Goal: Navigation & Orientation: Find specific page/section

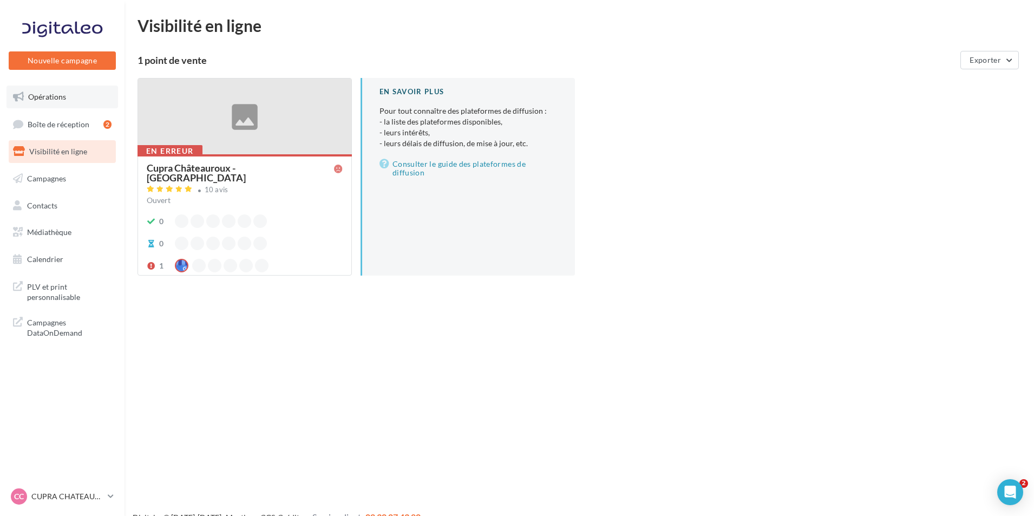
click at [68, 96] on link "Opérations" at bounding box center [62, 97] width 112 height 23
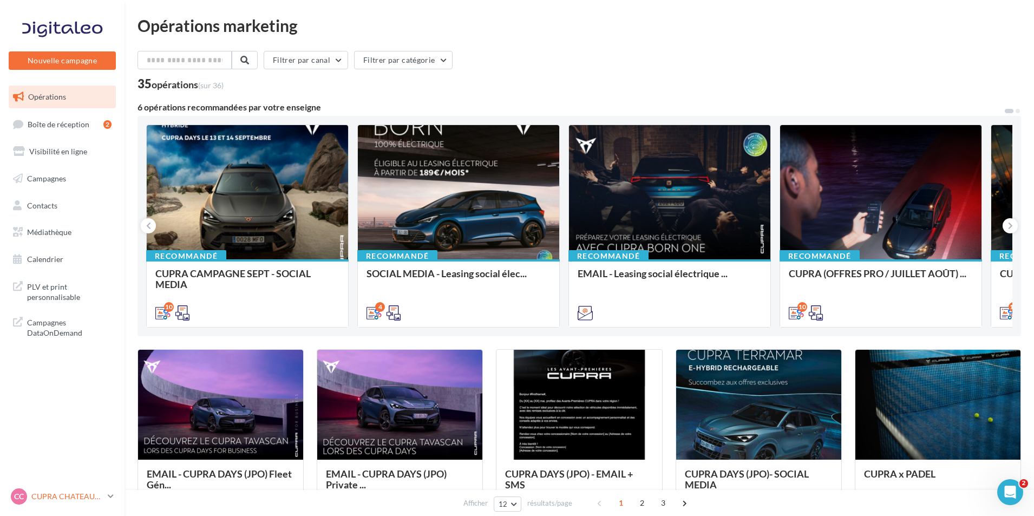
click at [92, 495] on p "CUPRA CHATEAUROUX" at bounding box center [67, 496] width 72 height 11
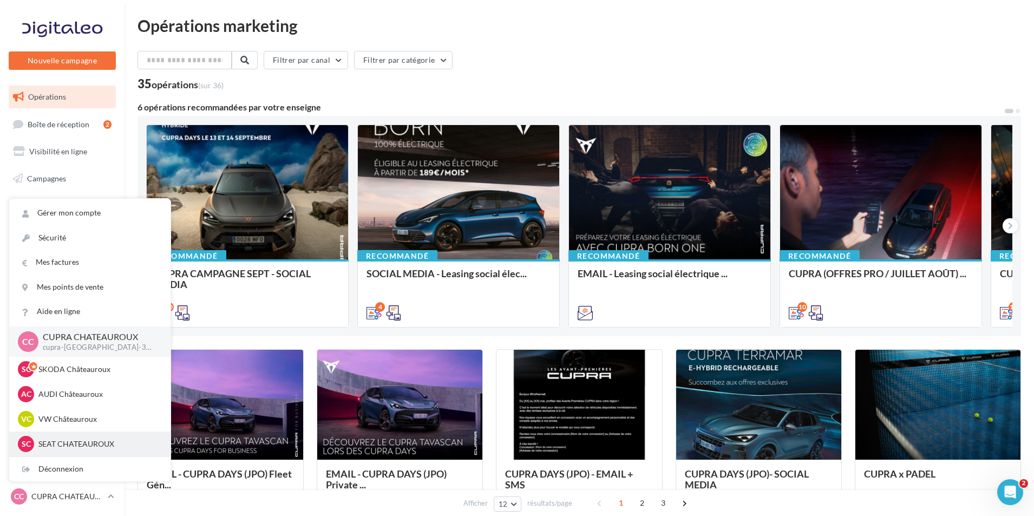
click at [90, 442] on p "SEAT CHATEAUROUX" at bounding box center [97, 443] width 119 height 11
